Goal: Obtain resource: Download file/media

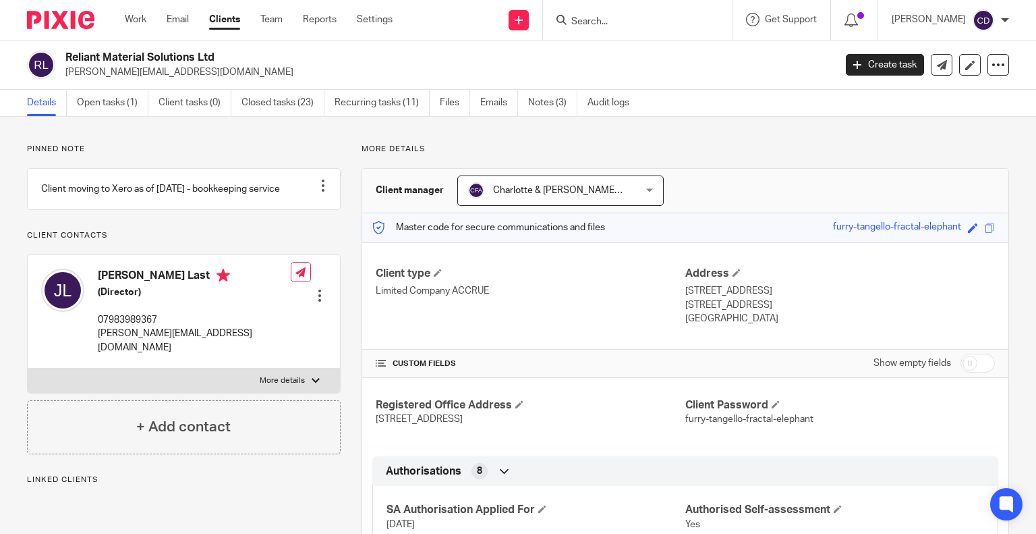
drag, startPoint x: 451, startPoint y: 104, endPoint x: 467, endPoint y: 169, distance: 67.4
click at [451, 104] on link "Files" at bounding box center [455, 103] width 30 height 26
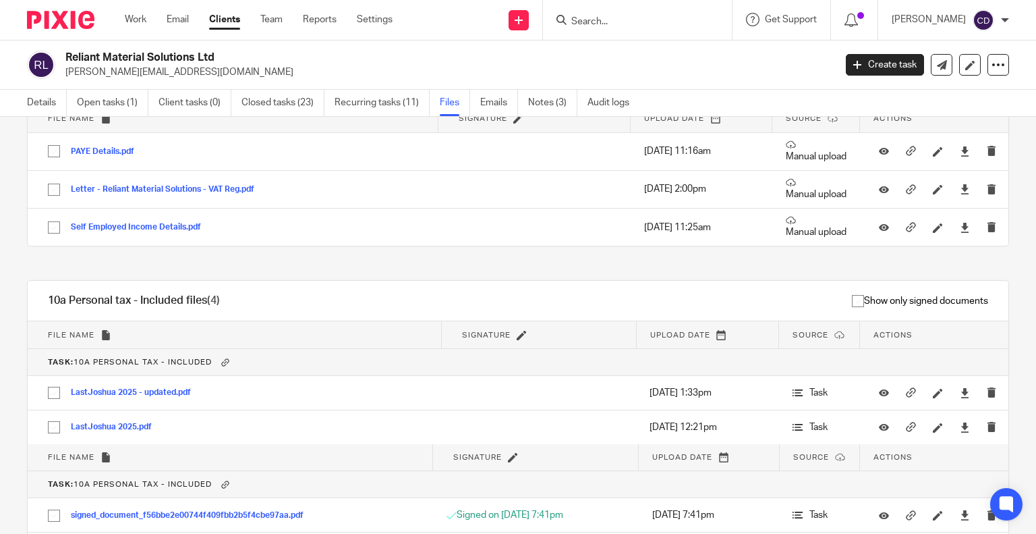
scroll to position [202, 0]
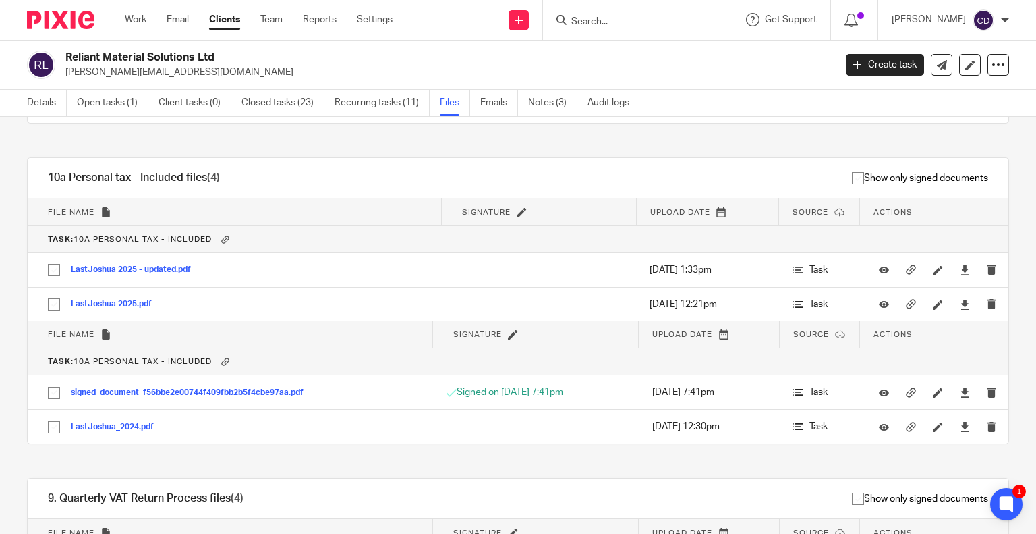
click at [133, 273] on button "LastJoshua 2025 - updated.pdf" at bounding box center [136, 269] width 130 height 9
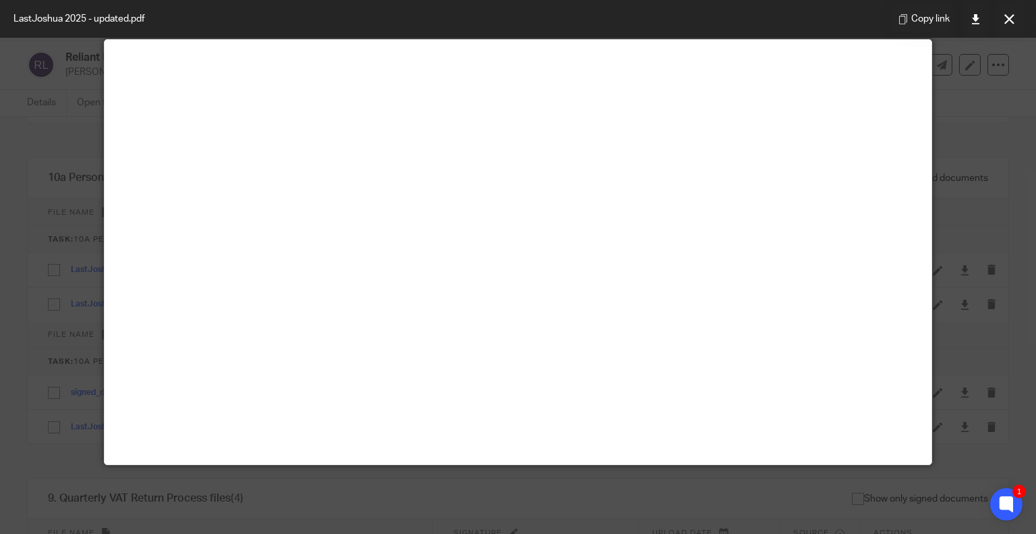
scroll to position [94, 0]
